Goal: Use online tool/utility: Utilize a website feature to perform a specific function

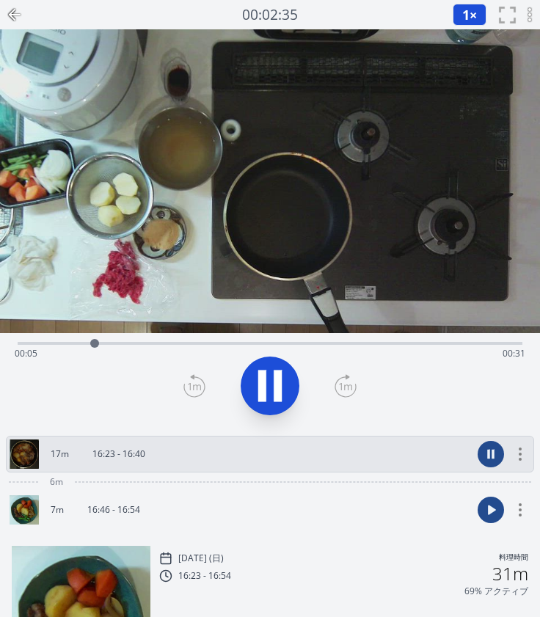
click at [323, 342] on div "Time elapsed: 00:05 Time remaining: 00:31" at bounding box center [270, 353] width 510 height 23
click at [268, 382] on icon at bounding box center [269, 385] width 41 height 41
click at [268, 382] on icon at bounding box center [270, 385] width 24 height 31
click at [268, 382] on icon at bounding box center [269, 385] width 41 height 41
click at [196, 383] on icon at bounding box center [194, 385] width 22 height 23
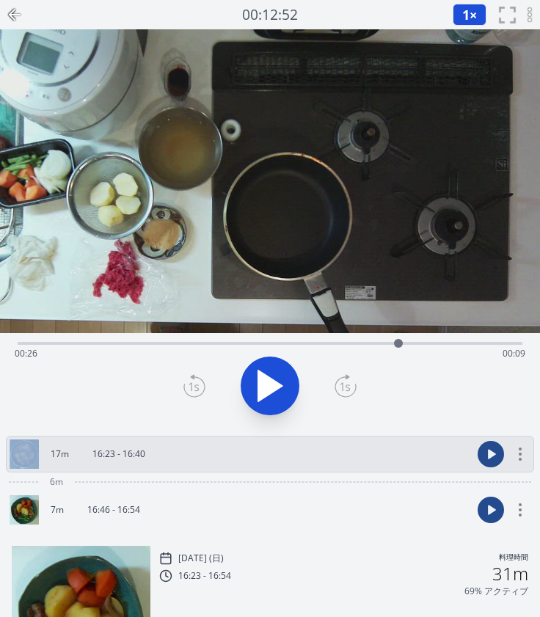
click at [196, 383] on icon at bounding box center [194, 385] width 22 height 23
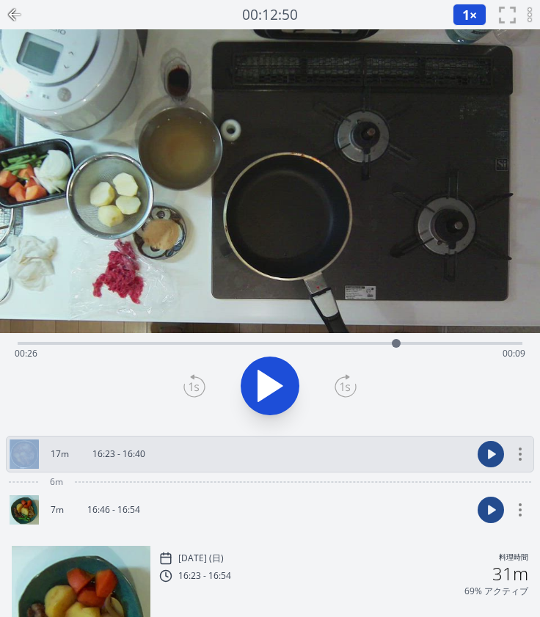
click at [196, 383] on icon at bounding box center [194, 385] width 22 height 23
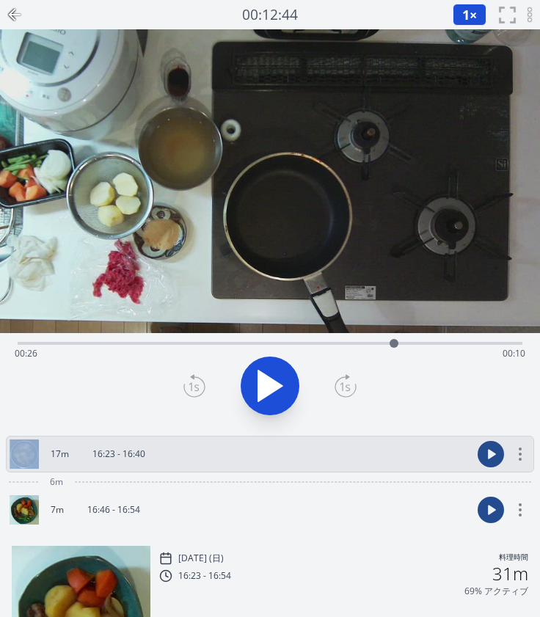
click at [196, 383] on icon at bounding box center [194, 385] width 22 height 23
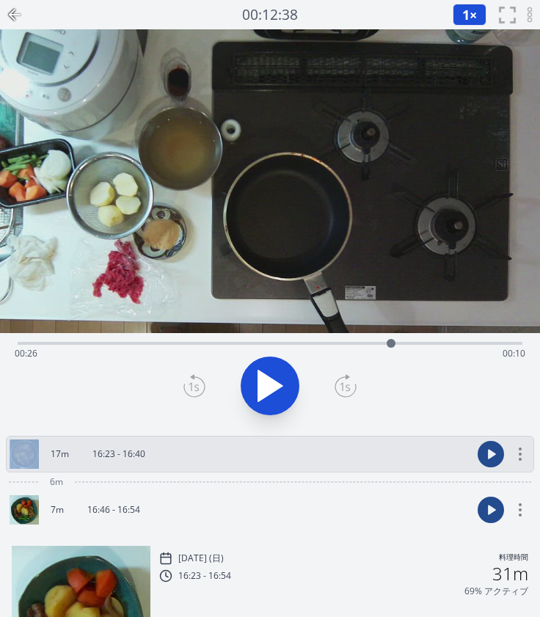
click at [196, 383] on icon at bounding box center [194, 385] width 22 height 23
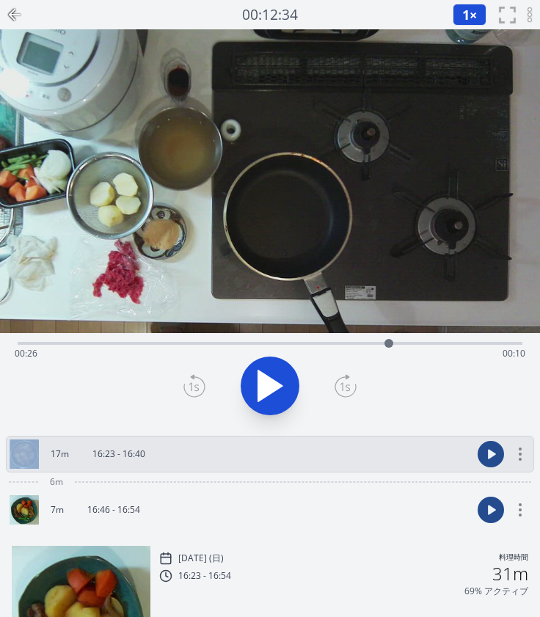
click at [196, 383] on icon at bounding box center [194, 385] width 22 height 23
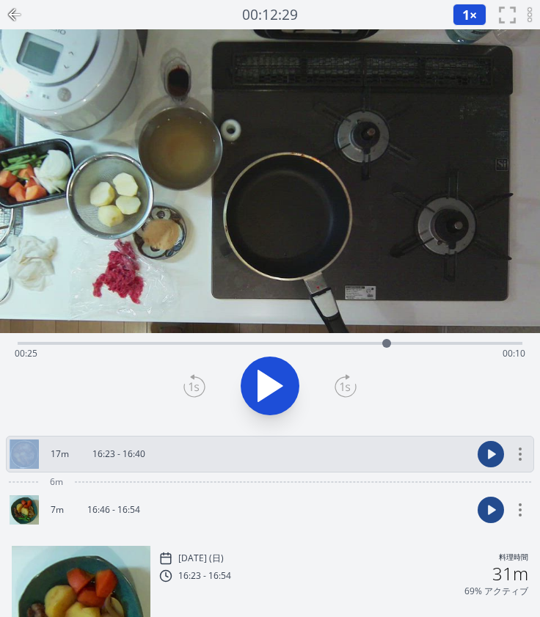
click at [196, 383] on icon at bounding box center [194, 385] width 22 height 23
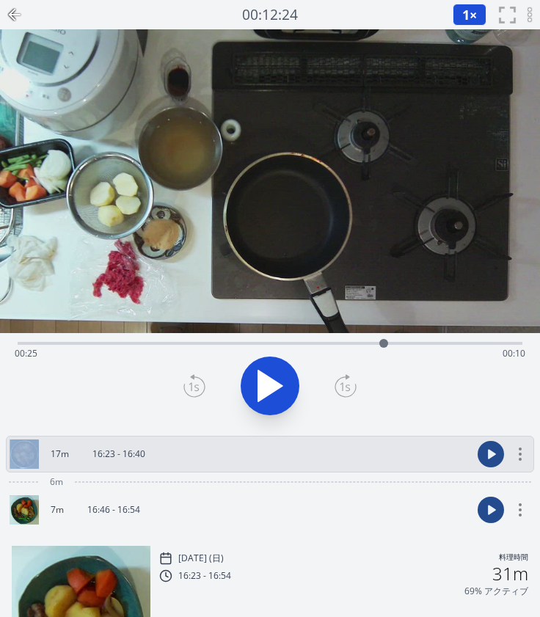
click at [196, 383] on icon at bounding box center [194, 385] width 22 height 23
click at [348, 379] on icon at bounding box center [345, 385] width 22 height 23
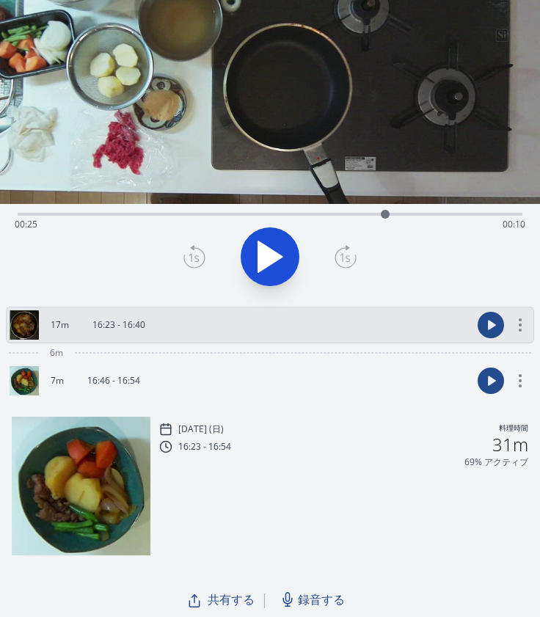
click at [185, 329] on link "17m 16:23 - 16:40" at bounding box center [241, 324] width 462 height 29
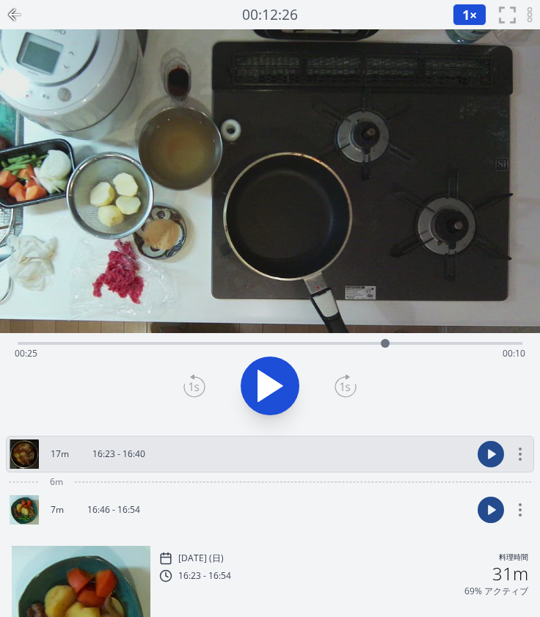
click at [520, 452] on circle at bounding box center [519, 453] width 3 height 3
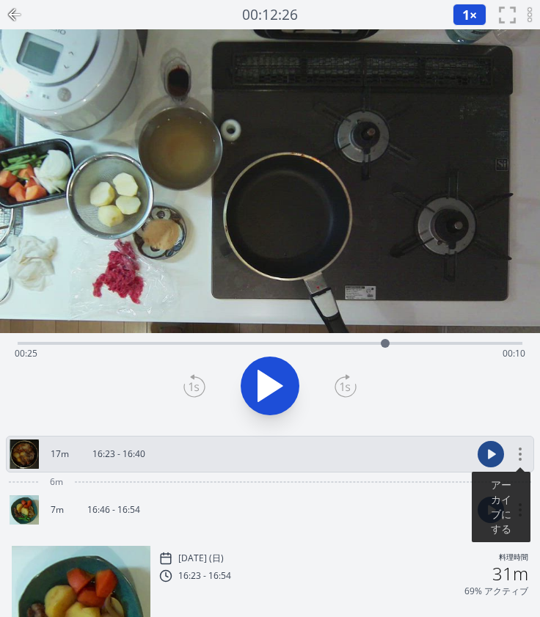
click at [377, 461] on link "17m 16:23 - 16:40" at bounding box center [241, 453] width 462 height 29
click at [189, 455] on link "17m 16:23 - 16:40" at bounding box center [241, 453] width 462 height 29
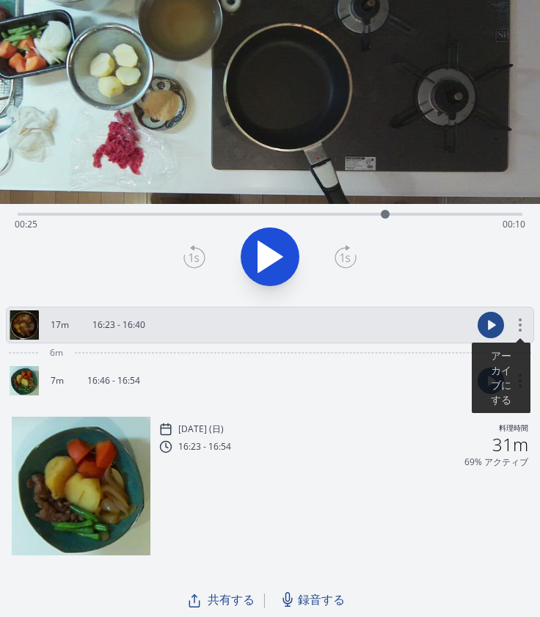
click at [224, 432] on p "2025/10/12 (日)" at bounding box center [200, 429] width 45 height 12
click at [246, 373] on link "7m 16:46 - 16:54" at bounding box center [241, 380] width 462 height 29
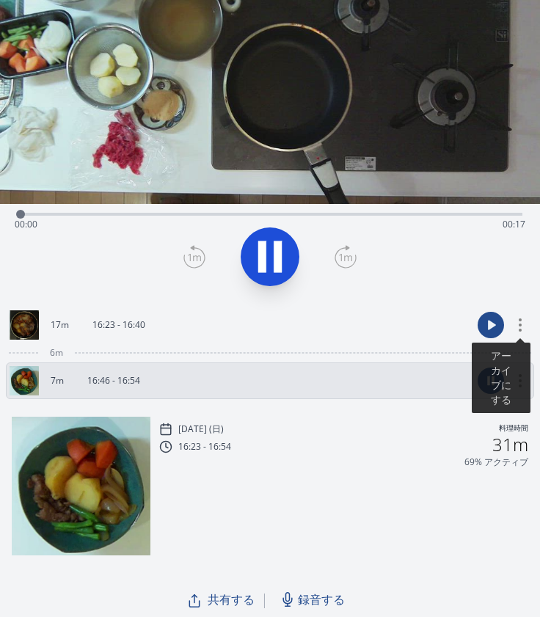
scroll to position [128, 0]
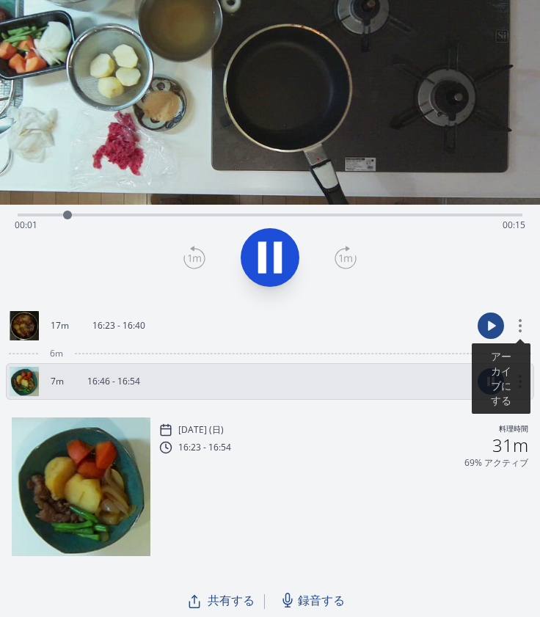
click at [236, 316] on link "17m 16:23 - 16:40" at bounding box center [241, 325] width 462 height 29
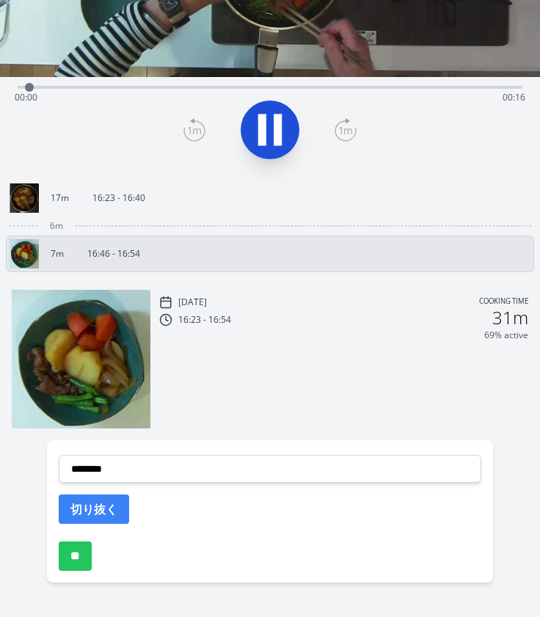
scroll to position [257, 0]
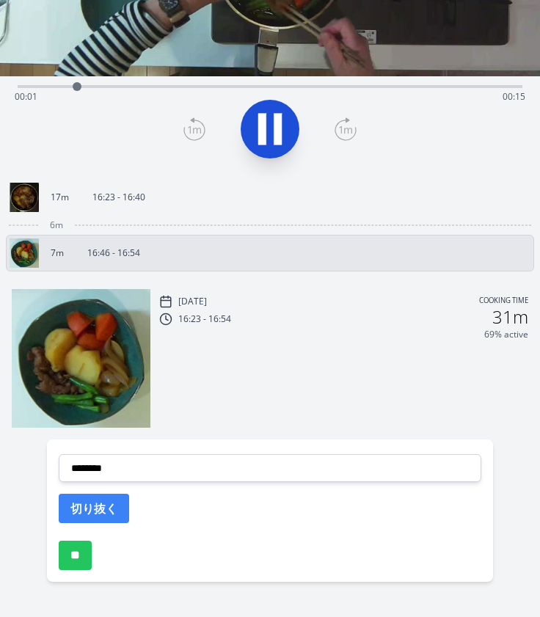
click at [215, 213] on div "17m 16:23 - 16:40" at bounding box center [270, 197] width 528 height 37
click at [103, 196] on p "16:23 - 16:40" at bounding box center [118, 197] width 53 height 12
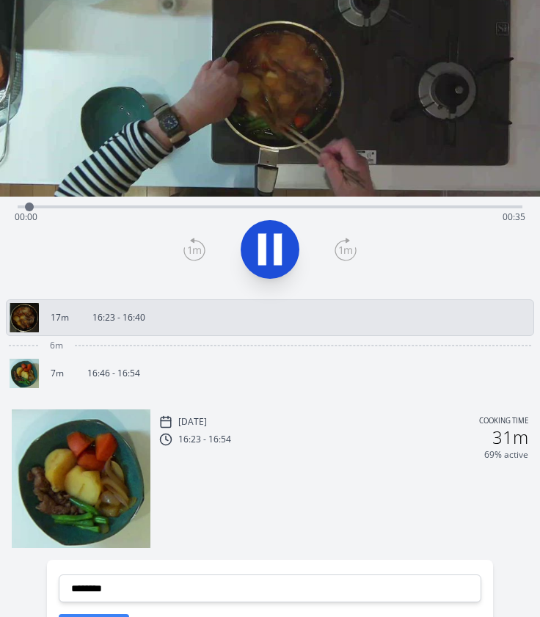
scroll to position [124, 0]
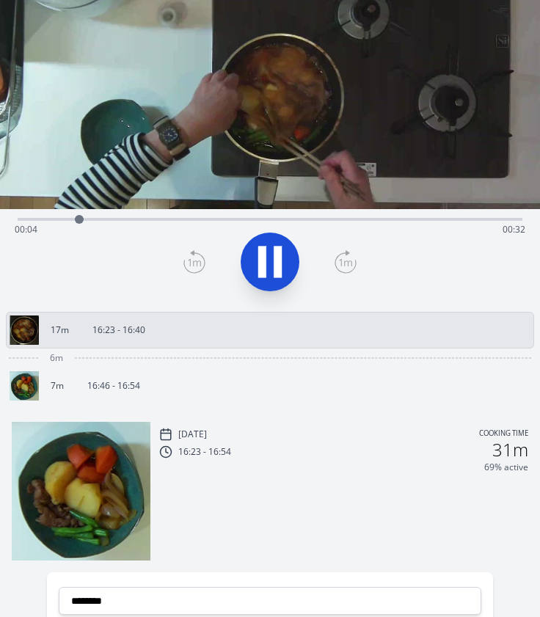
click at [195, 221] on div "Time elapsed: 00:04 Time remaining: 00:32" at bounding box center [270, 229] width 510 height 23
click at [263, 262] on icon at bounding box center [262, 262] width 8 height 32
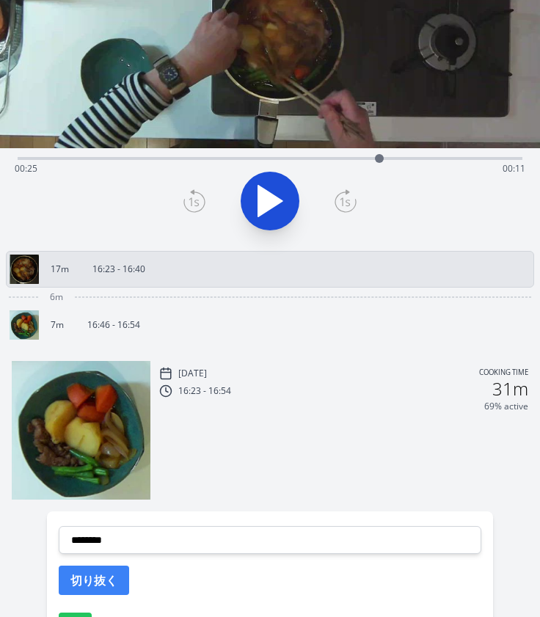
scroll to position [178, 0]
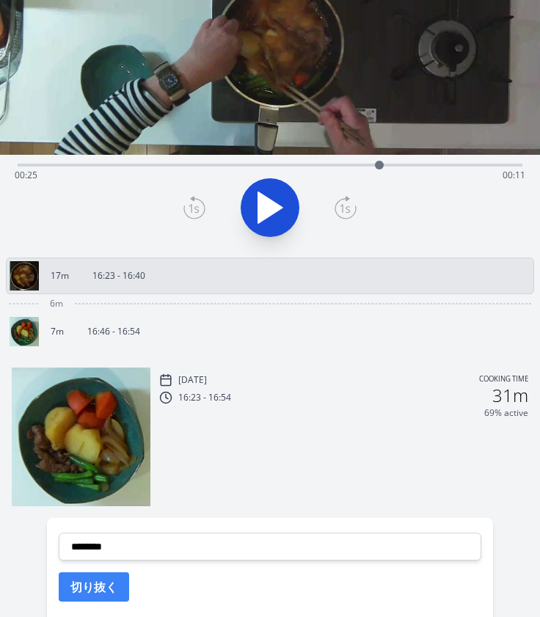
click at [258, 204] on icon at bounding box center [270, 207] width 24 height 31
click at [258, 204] on icon at bounding box center [262, 208] width 8 height 32
click at [199, 209] on icon at bounding box center [194, 207] width 22 height 23
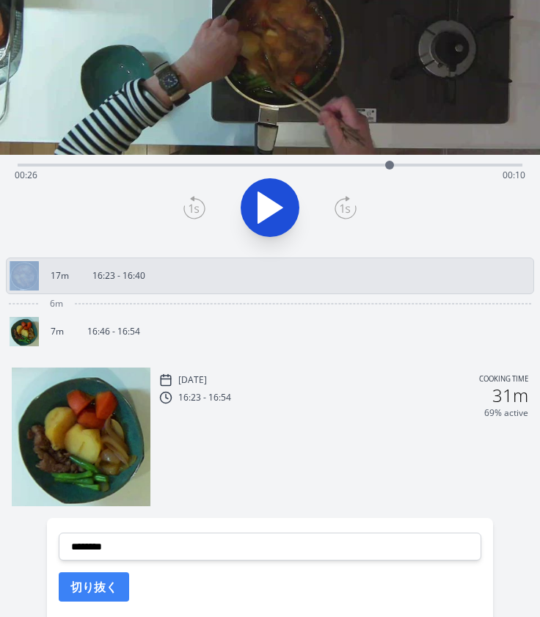
click at [199, 209] on icon at bounding box center [194, 207] width 22 height 23
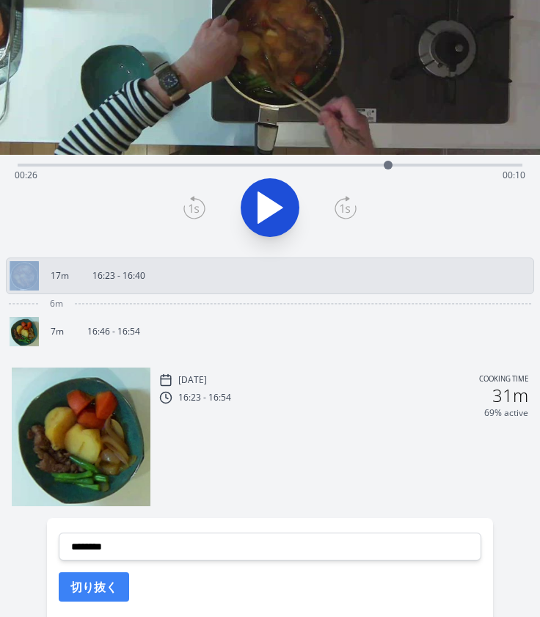
click at [199, 209] on icon at bounding box center [194, 207] width 22 height 23
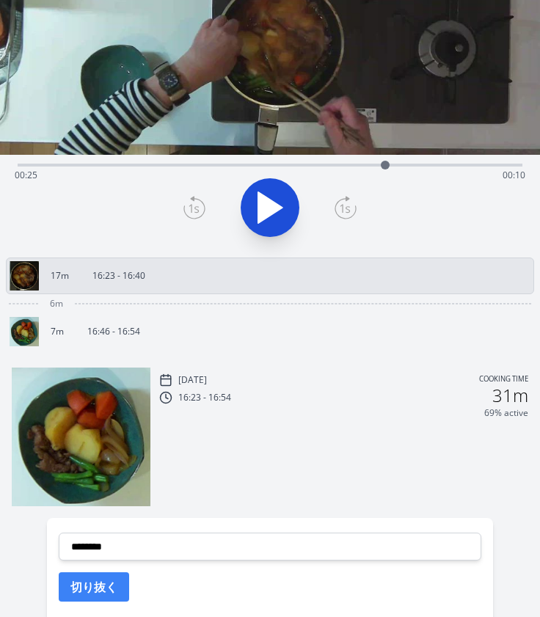
scroll to position [290, 0]
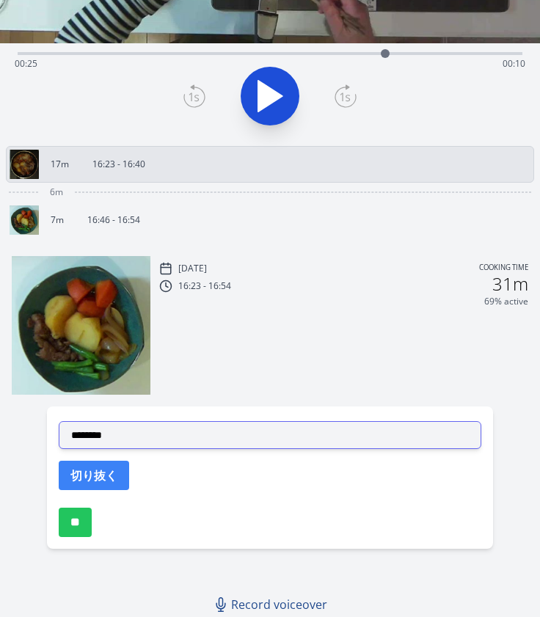
click at [110, 430] on select "**********" at bounding box center [270, 435] width 422 height 28
select select "**********"
click at [59, 421] on select "**********" at bounding box center [270, 435] width 422 height 28
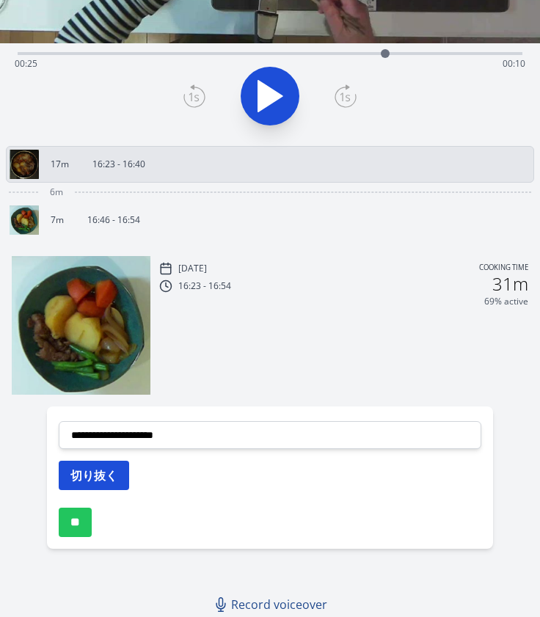
click at [92, 471] on button "切り抜く" at bounding box center [94, 474] width 70 height 29
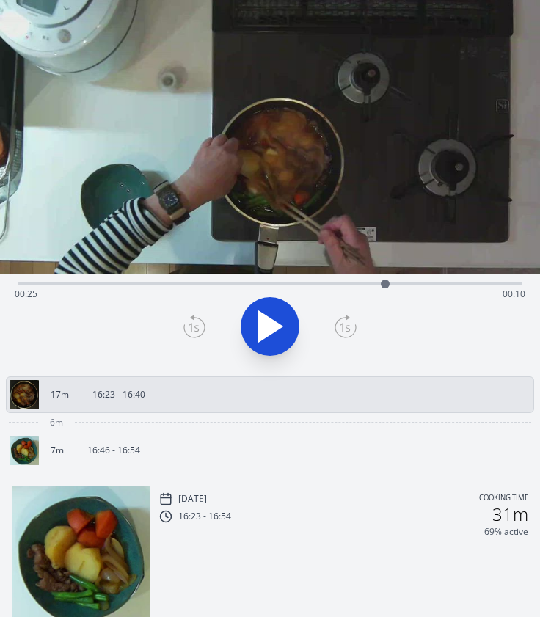
scroll to position [59, 0]
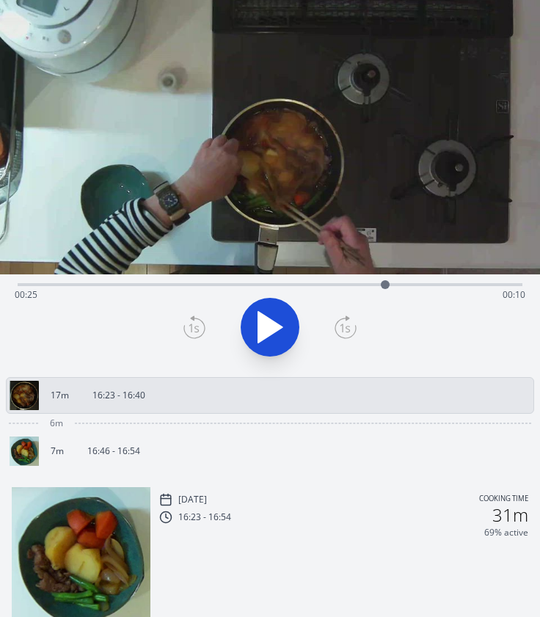
click at [131, 281] on div "Time elapsed: 00:25 Time remaining: 00:10" at bounding box center [270, 283] width 504 height 18
click at [159, 281] on div "Time elapsed: 00:07 Time remaining: 00:28" at bounding box center [270, 283] width 504 height 18
click at [79, 289] on div "Time elapsed: 00:09 Time remaining: 00:26" at bounding box center [270, 294] width 510 height 23
click at [271, 328] on icon at bounding box center [270, 327] width 24 height 31
click at [271, 328] on icon at bounding box center [269, 326] width 41 height 41
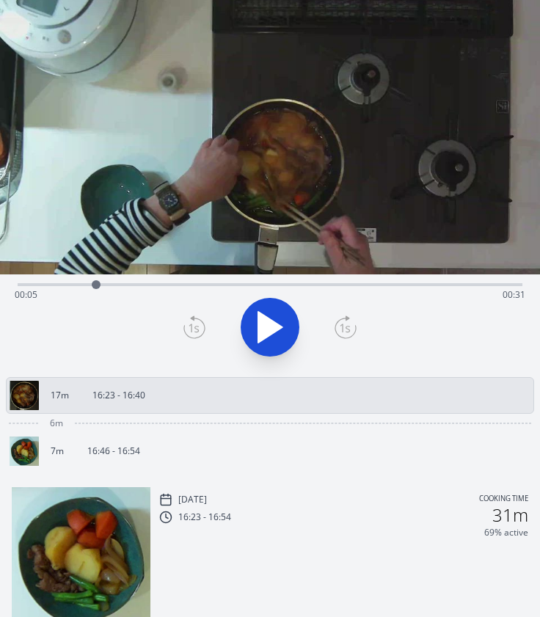
click at [185, 320] on icon at bounding box center [194, 326] width 22 height 23
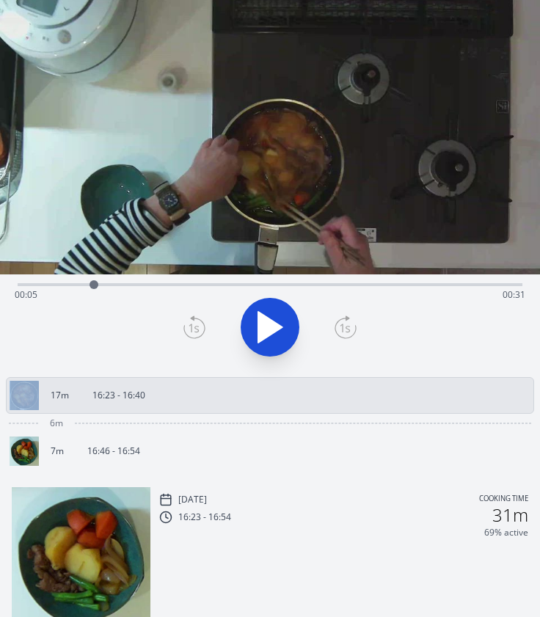
click at [185, 320] on icon at bounding box center [194, 326] width 22 height 23
click at [205, 332] on icon at bounding box center [194, 326] width 22 height 23
click at [350, 287] on div "Time elapsed: 00:05 Time remaining: 00:31" at bounding box center [270, 294] width 510 height 23
click at [272, 311] on icon at bounding box center [269, 326] width 41 height 41
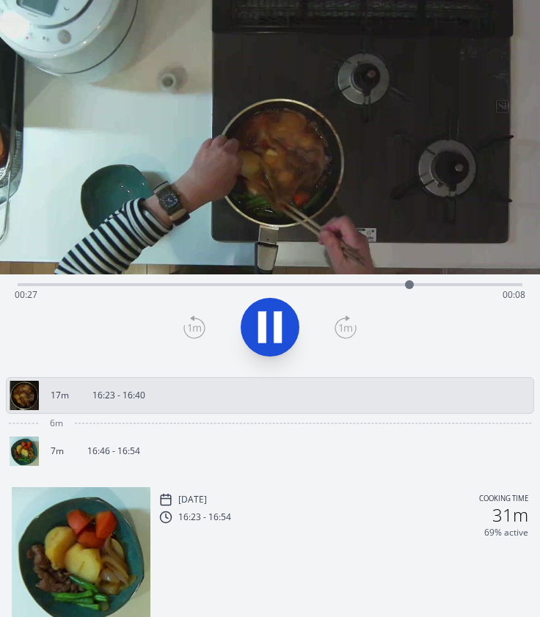
click at [272, 311] on icon at bounding box center [269, 326] width 41 height 41
click at [191, 326] on icon at bounding box center [194, 326] width 22 height 23
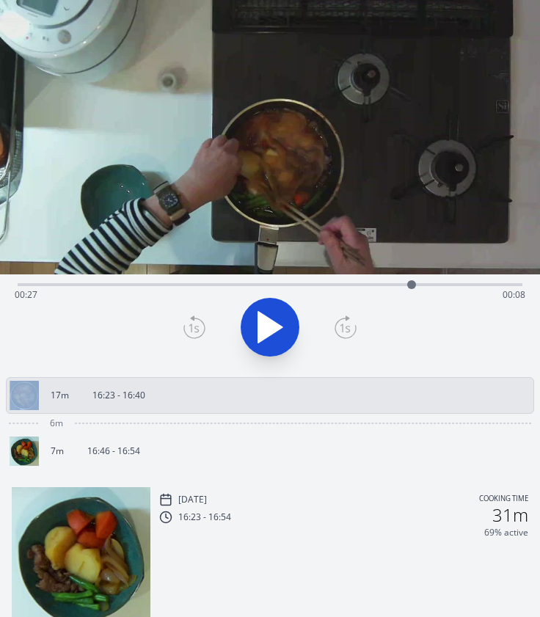
click at [191, 326] on icon at bounding box center [194, 326] width 22 height 23
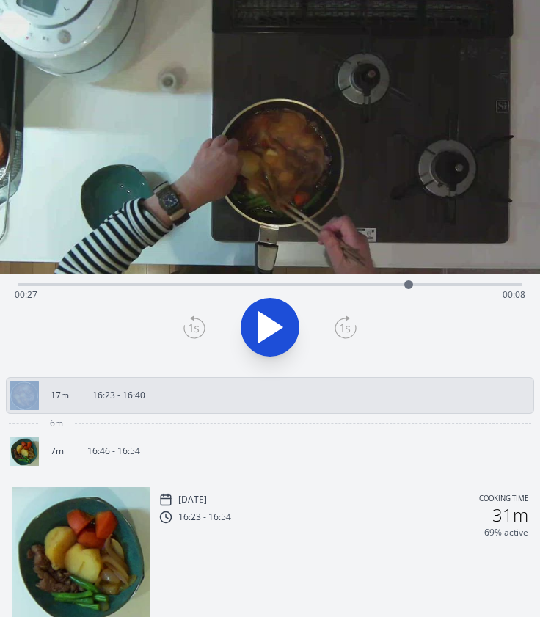
click at [191, 326] on icon at bounding box center [194, 326] width 22 height 23
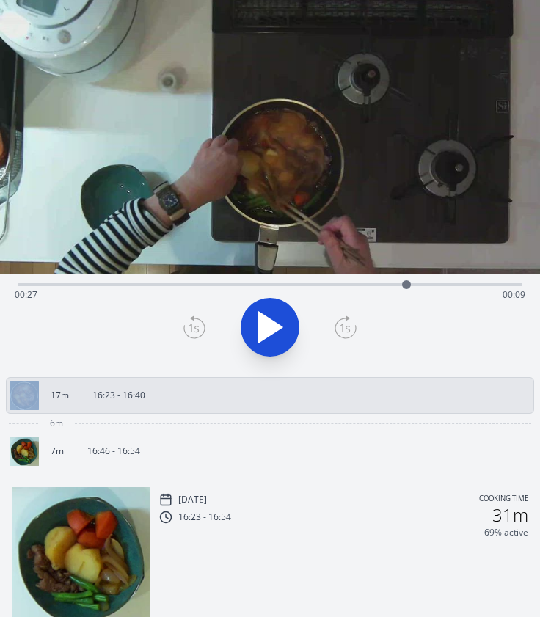
click at [191, 326] on icon at bounding box center [194, 326] width 22 height 23
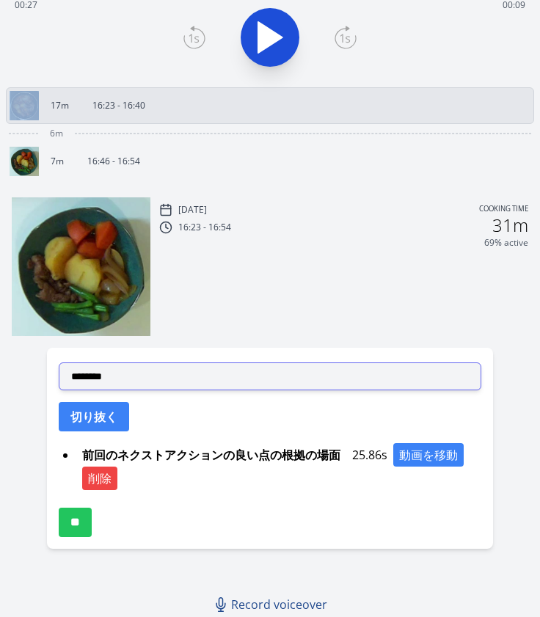
click at [173, 370] on select "**********" at bounding box center [270, 376] width 422 height 28
select select "**********"
click at [59, 362] on select "**********" at bounding box center [270, 376] width 422 height 28
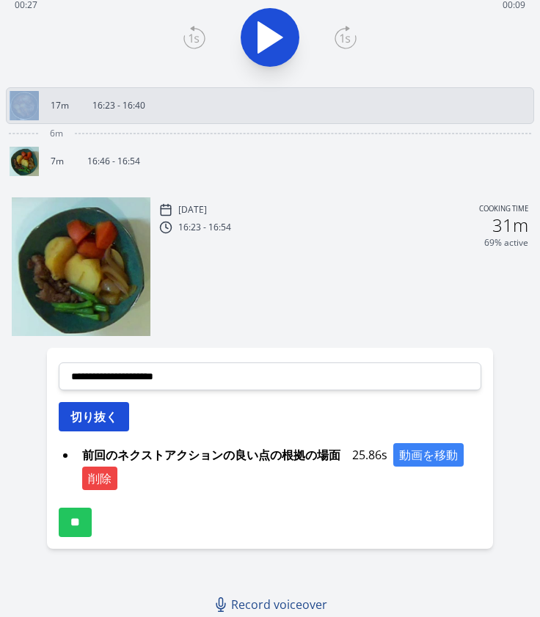
click at [103, 410] on button "切り抜く" at bounding box center [94, 416] width 70 height 29
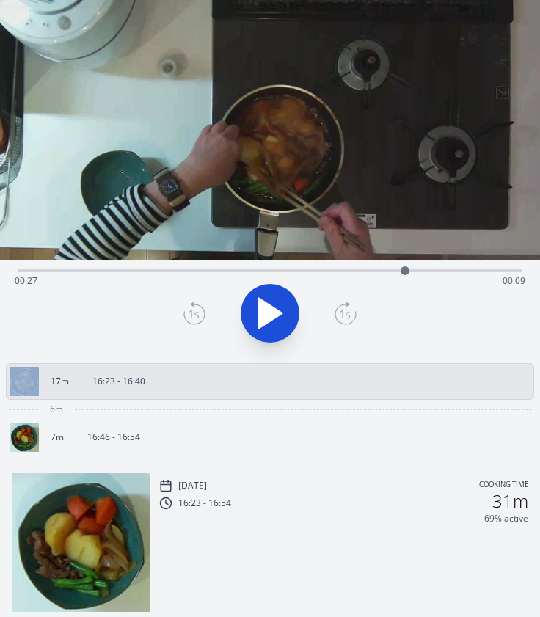
scroll to position [70, 0]
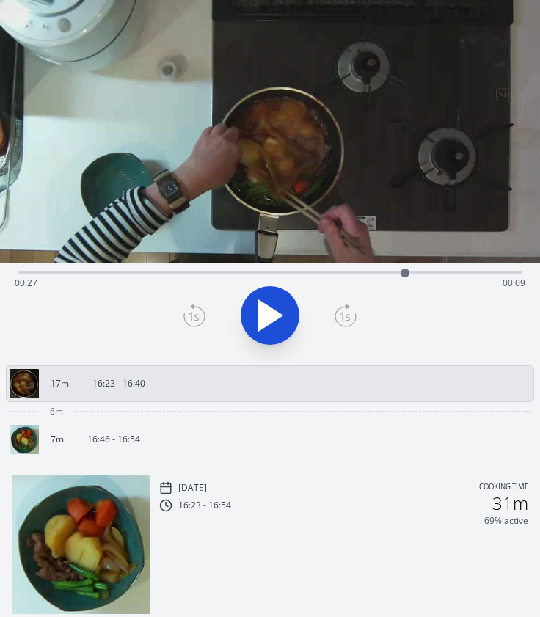
click at [125, 272] on div "Time elapsed: 00:27 Time remaining: 00:09" at bounding box center [270, 282] width 510 height 23
click at [448, 269] on div "Time elapsed: 00:07 Time remaining: 00:28" at bounding box center [270, 271] width 504 height 18
click at [469, 269] on div "Time elapsed: 00:30 Time remaining: 00:06" at bounding box center [270, 271] width 504 height 18
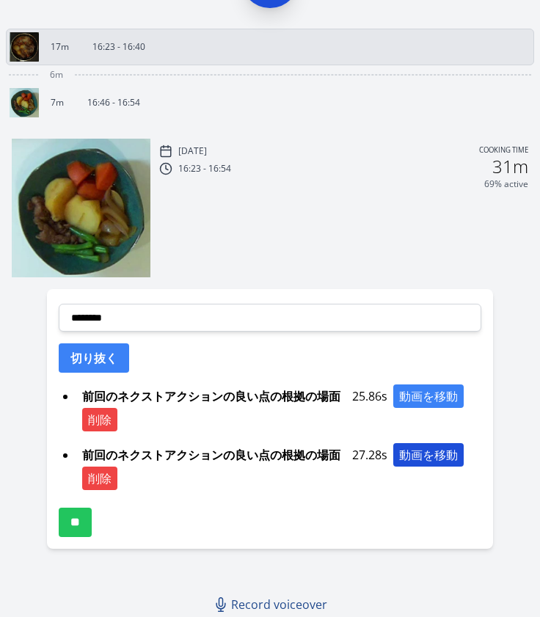
click at [408, 461] on button "動画を移動" at bounding box center [428, 454] width 70 height 23
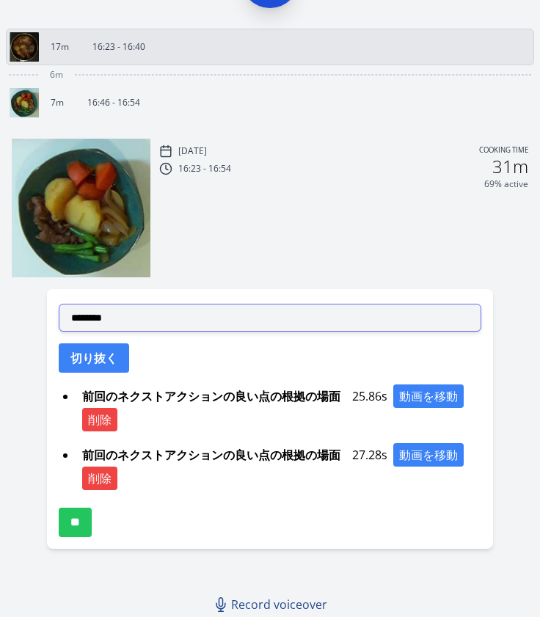
click at [180, 319] on select "**********" at bounding box center [270, 318] width 422 height 28
select select "**********"
click at [59, 304] on select "**********" at bounding box center [270, 318] width 422 height 28
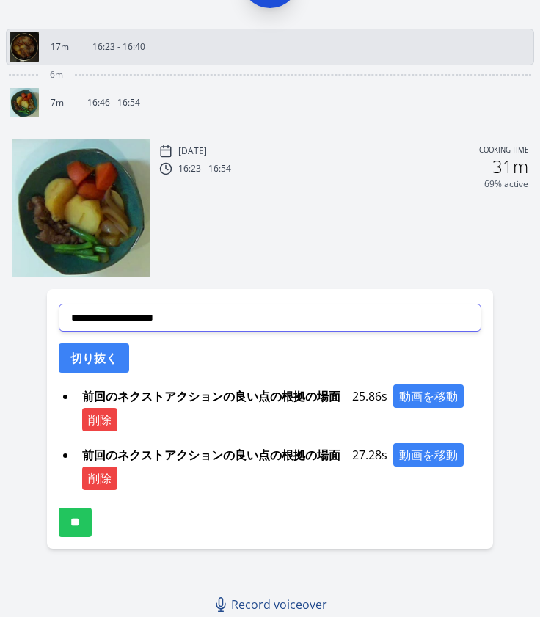
scroll to position [0, 0]
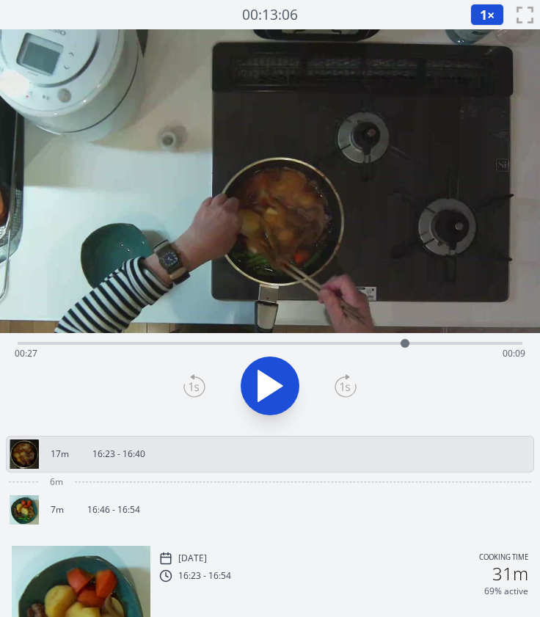
click at [195, 379] on icon at bounding box center [194, 385] width 22 height 23
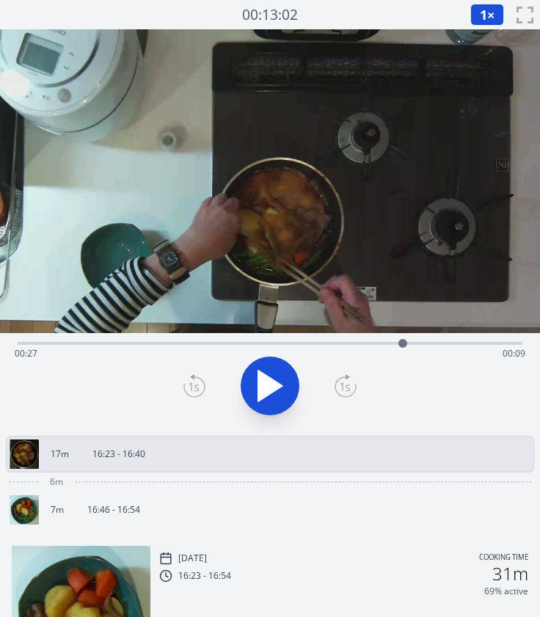
click at [195, 379] on icon at bounding box center [194, 385] width 22 height 23
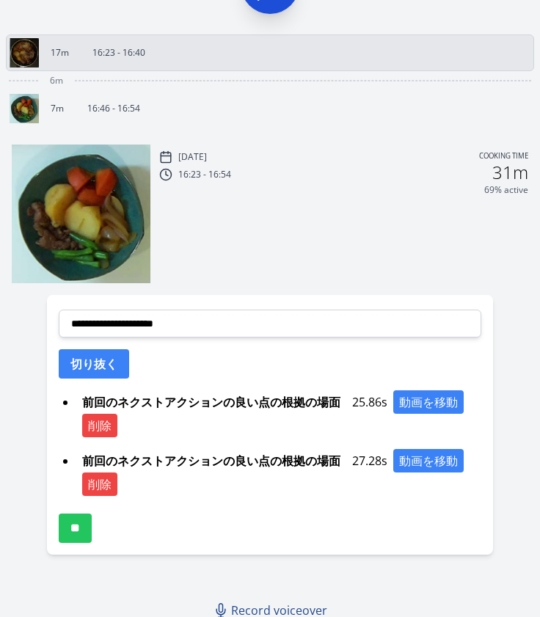
scroll to position [407, 0]
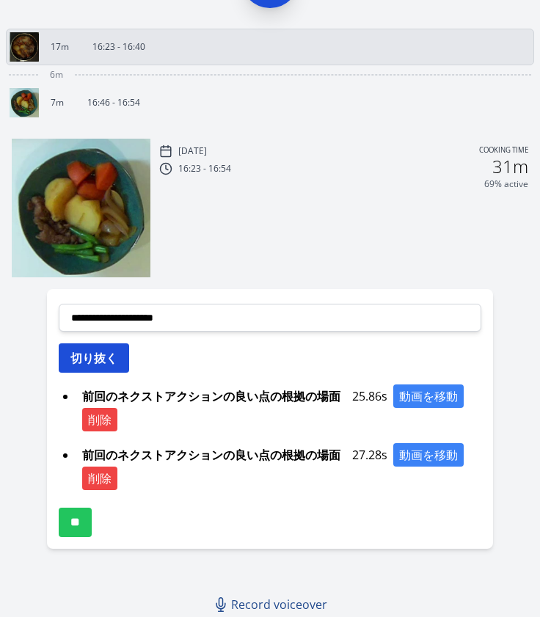
click at [117, 348] on button "切り抜く" at bounding box center [94, 357] width 70 height 29
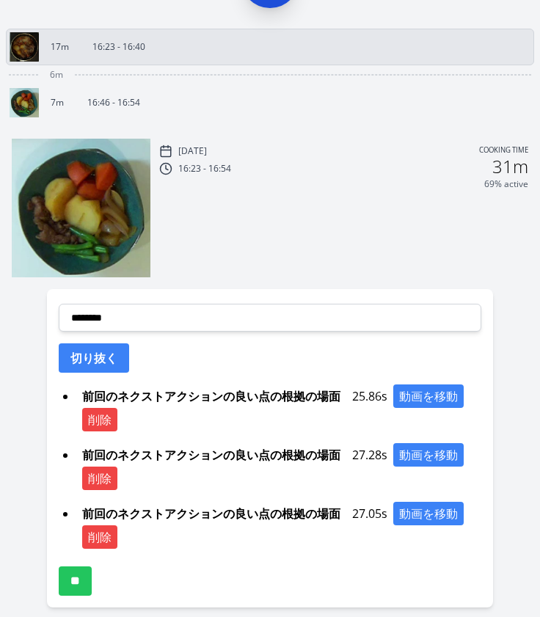
scroll to position [466, 0]
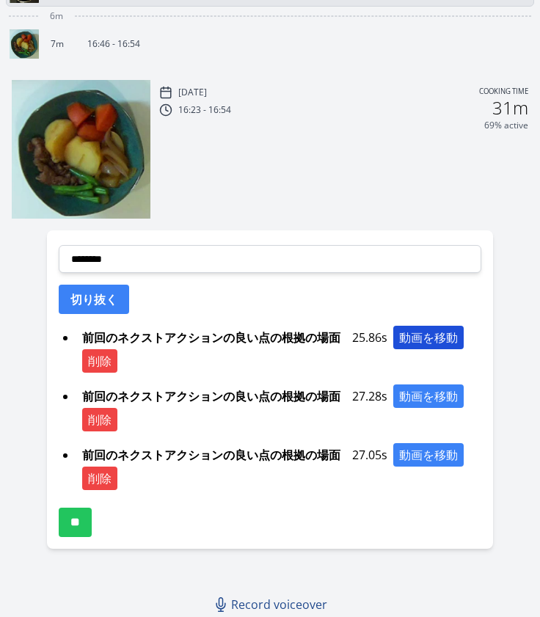
click at [421, 336] on button "動画を移動" at bounding box center [428, 337] width 70 height 23
click at [111, 294] on button "切り抜く" at bounding box center [94, 298] width 70 height 29
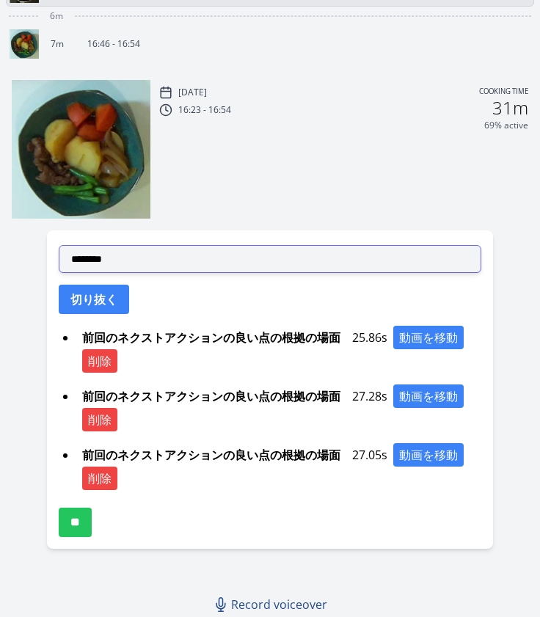
click at [195, 265] on select "**********" at bounding box center [270, 259] width 422 height 28
select select "**********"
click at [59, 245] on select "**********" at bounding box center [270, 259] width 422 height 28
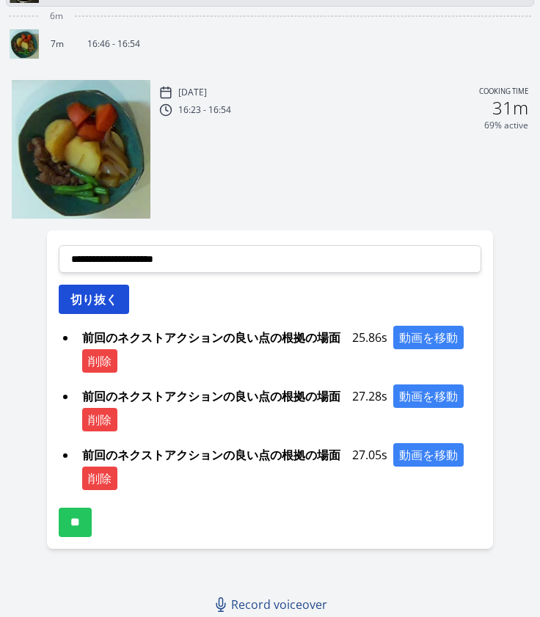
click at [102, 293] on button "切り抜く" at bounding box center [94, 298] width 70 height 29
select select
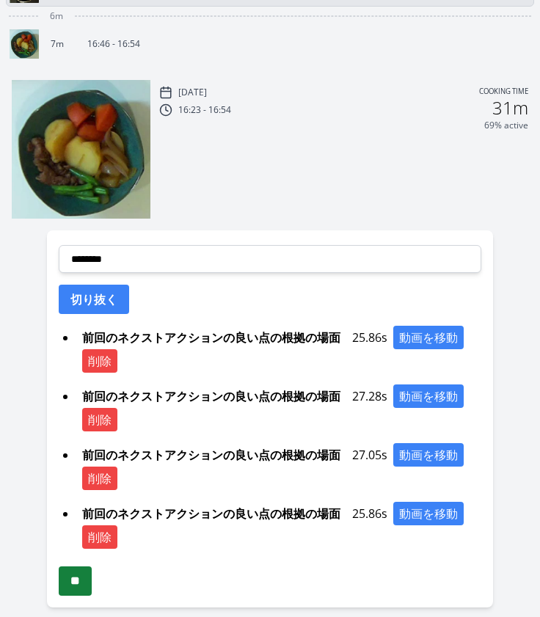
click at [76, 578] on input "**" at bounding box center [75, 580] width 33 height 29
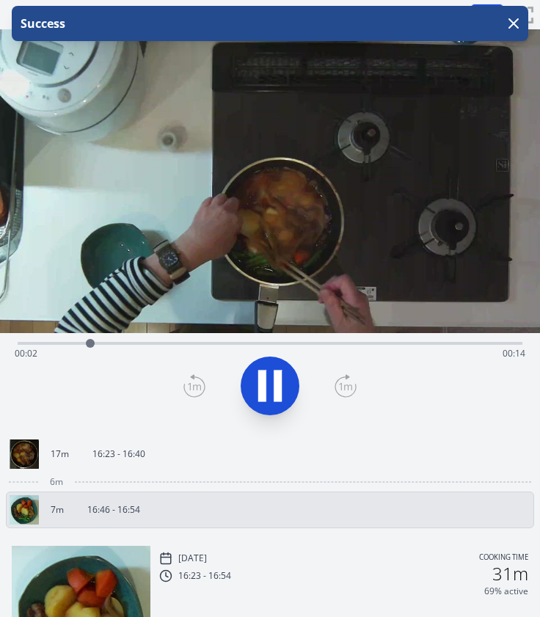
click at [261, 383] on icon at bounding box center [262, 386] width 8 height 32
